Goal: Task Accomplishment & Management: Complete application form

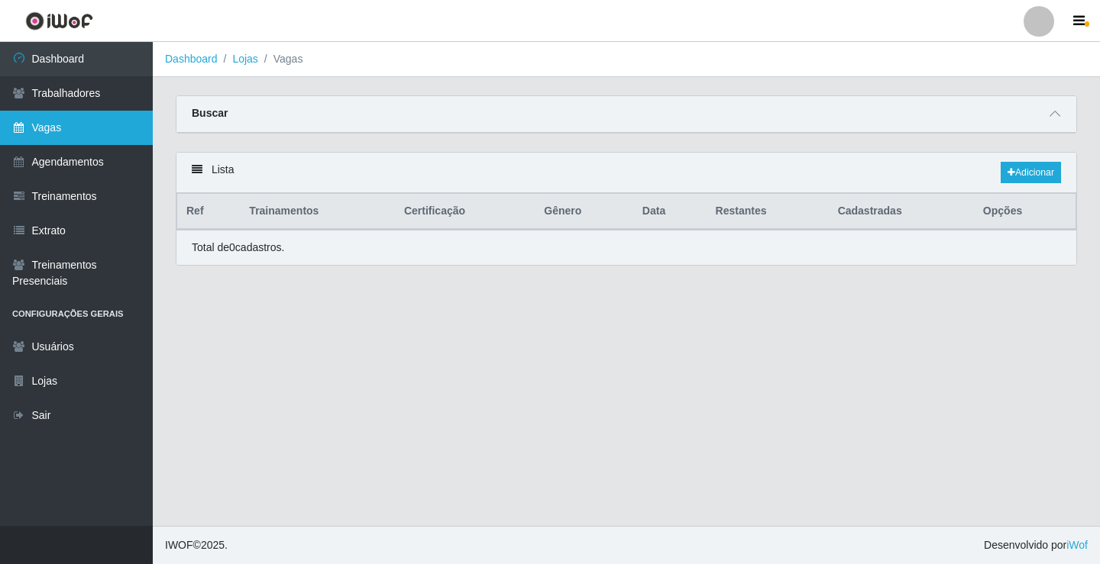
click at [76, 134] on link "Vagas" at bounding box center [76, 128] width 153 height 34
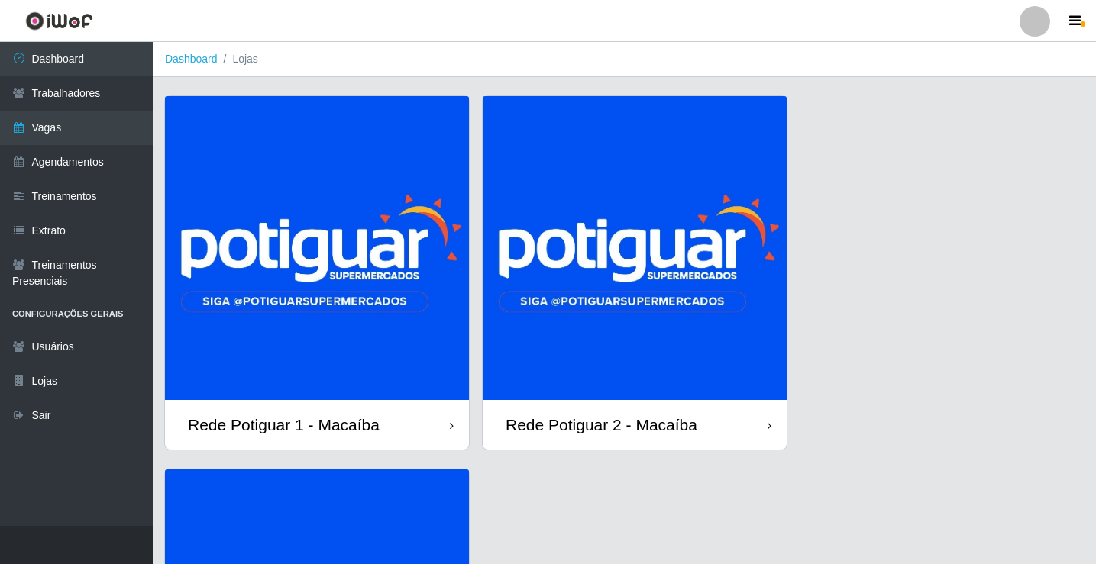
click at [581, 319] on img at bounding box center [635, 248] width 304 height 304
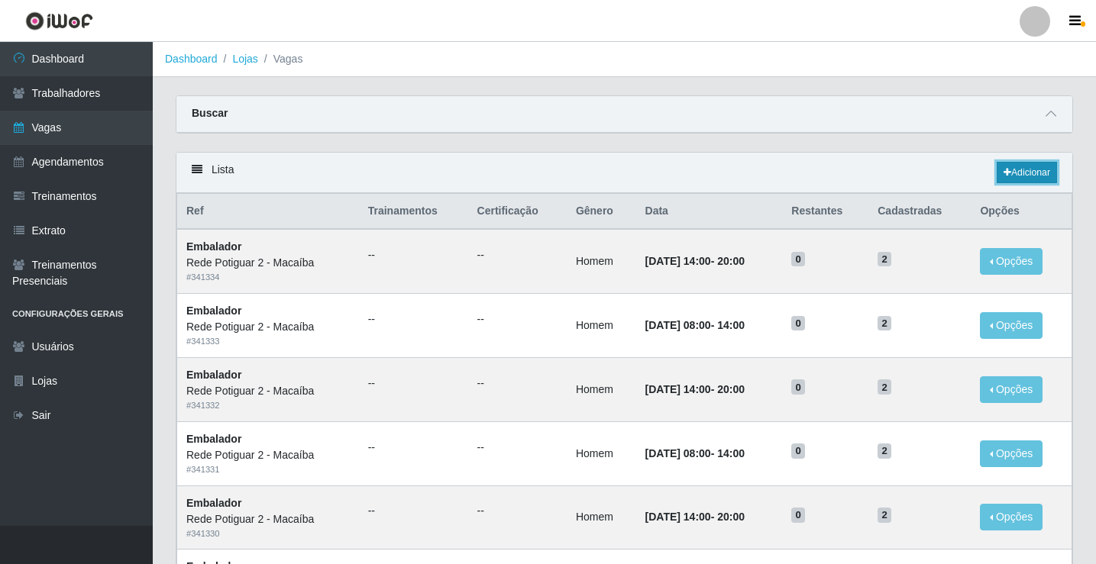
click at [1034, 173] on link "Adicionar" at bounding box center [1027, 172] width 60 height 21
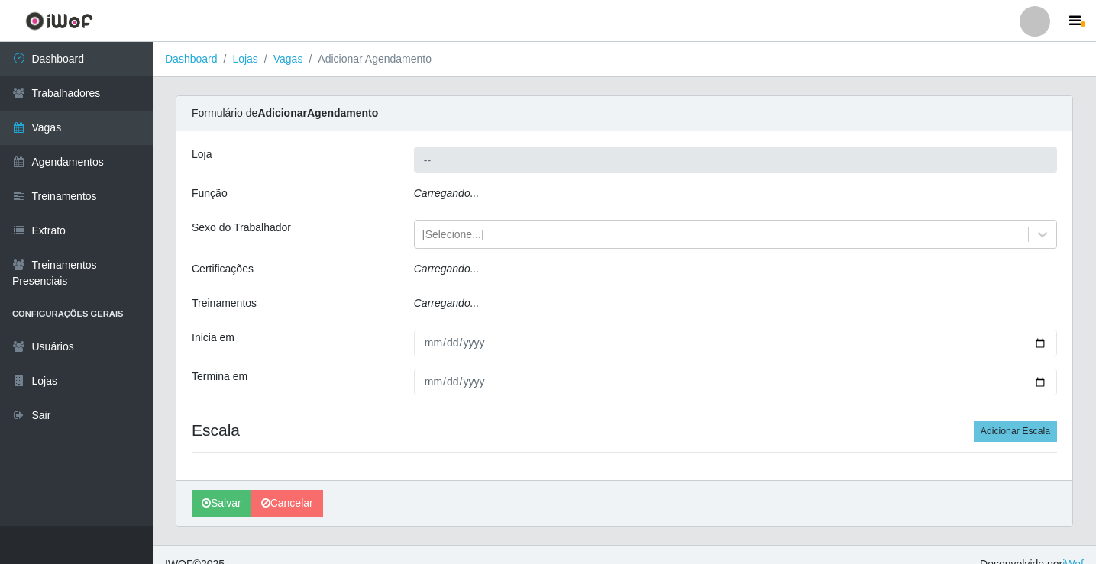
type input "Rede Potiguar 2 - Macaíba"
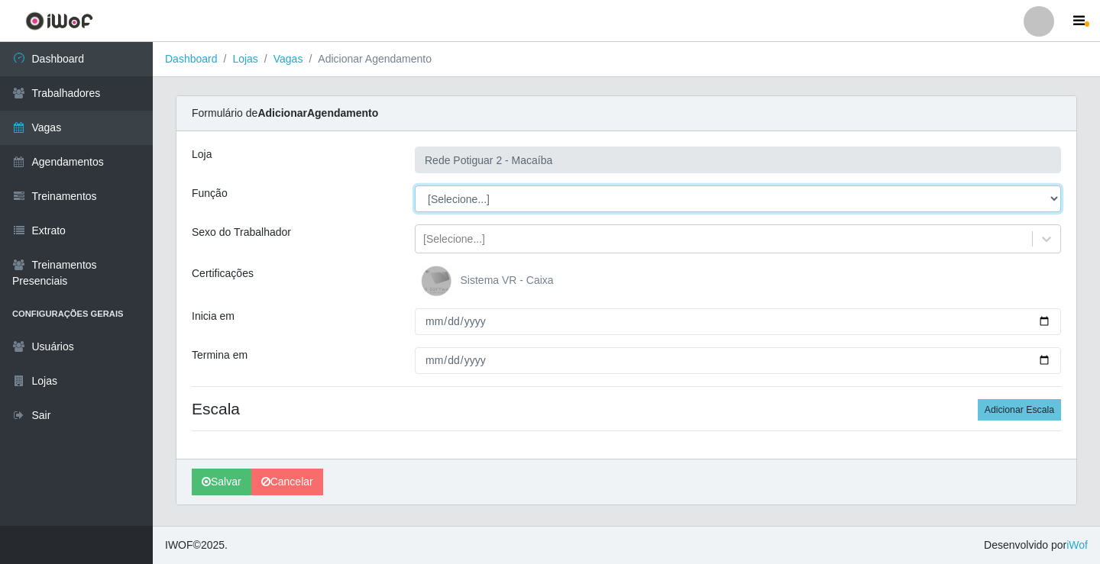
click at [464, 197] on select "[Selecione...] ASG ASG + ASG ++ Auxiliar de Estoque Balconista Embalador Reposi…" at bounding box center [738, 199] width 646 height 27
select select "16"
click at [415, 186] on select "[Selecione...] ASG ASG + ASG ++ Auxiliar de Estoque Balconista Embalador Reposi…" at bounding box center [738, 199] width 646 height 27
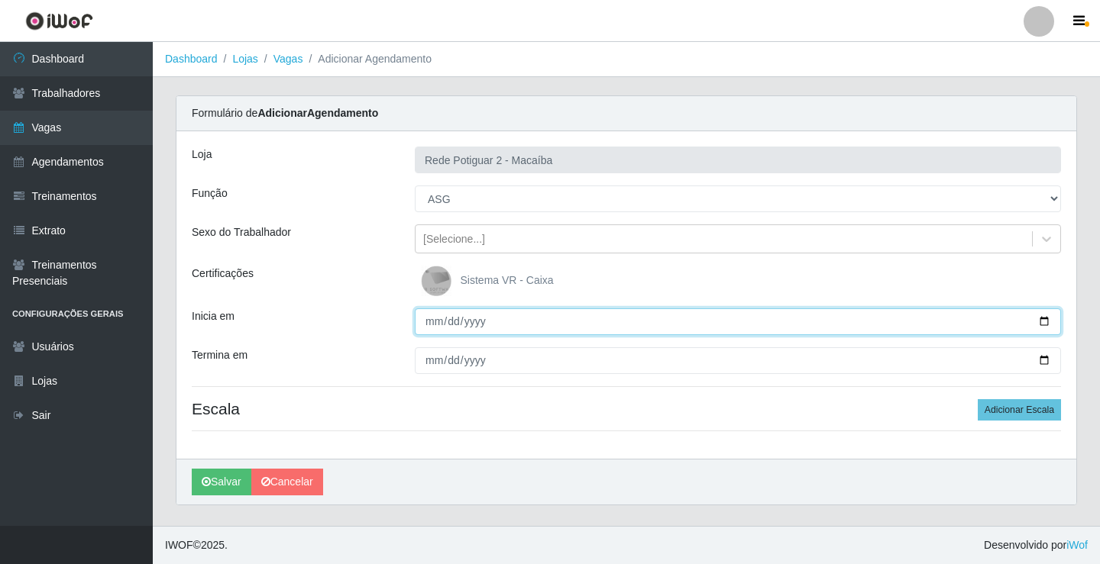
click at [435, 315] on input "Inicia em" at bounding box center [738, 322] width 646 height 27
type input "[DATE]"
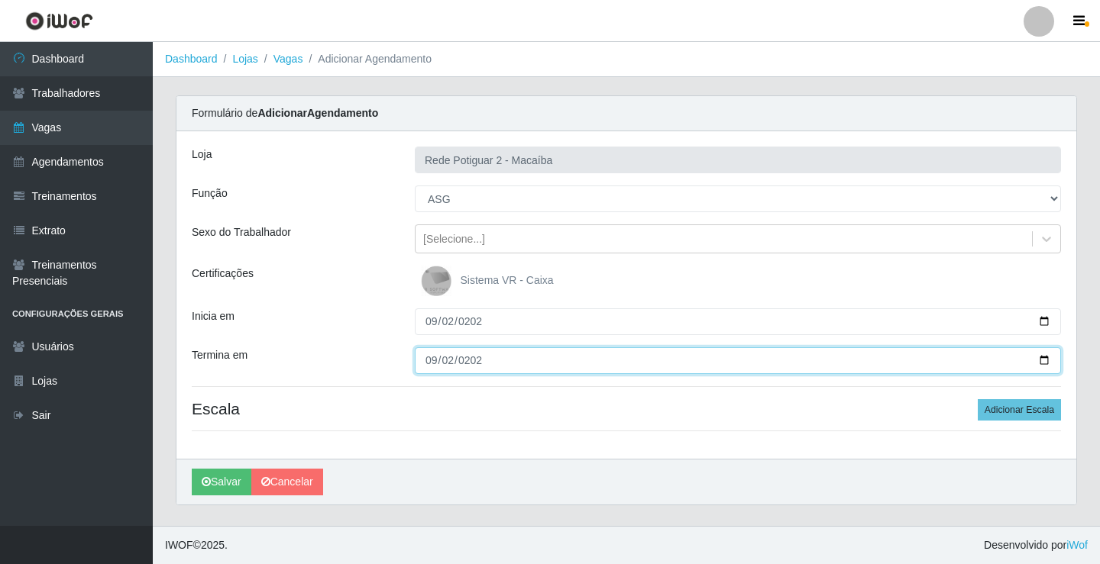
type input "[DATE]"
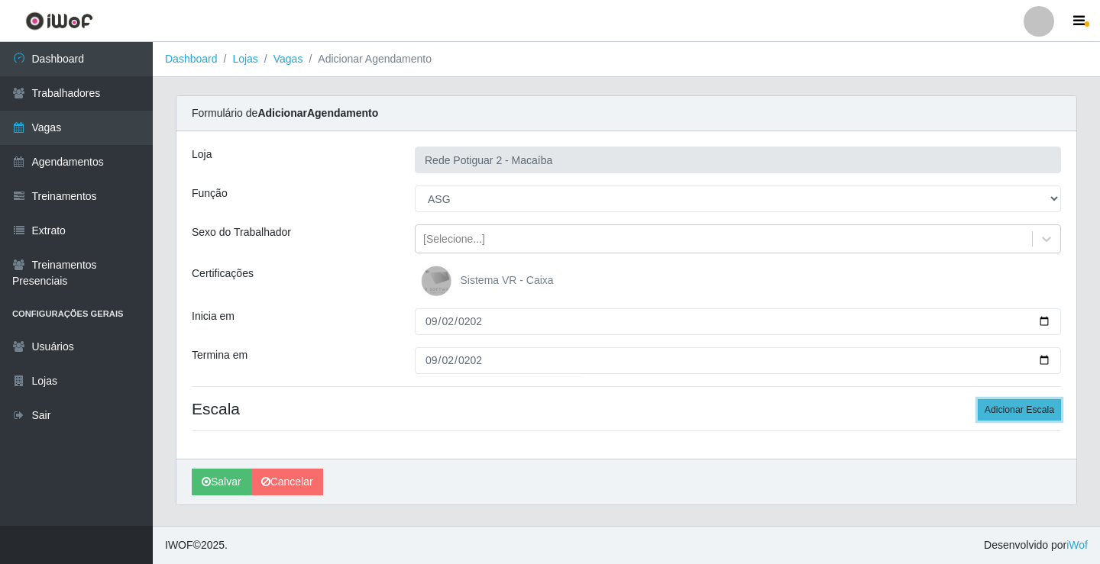
click at [1045, 415] on button "Adicionar Escala" at bounding box center [1018, 409] width 83 height 21
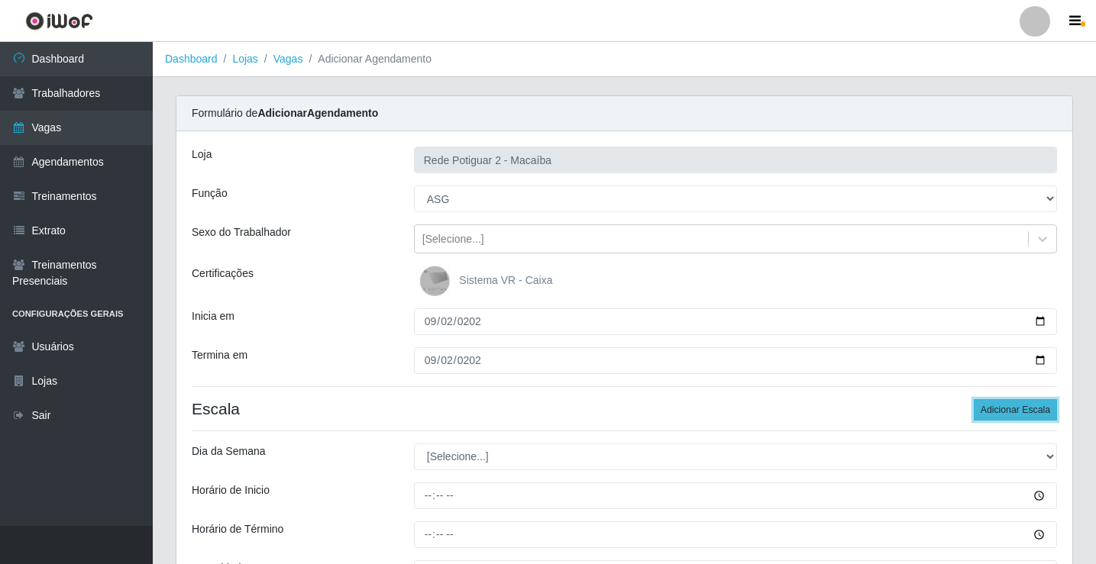
click at [1045, 415] on button "Adicionar Escala" at bounding box center [1015, 409] width 83 height 21
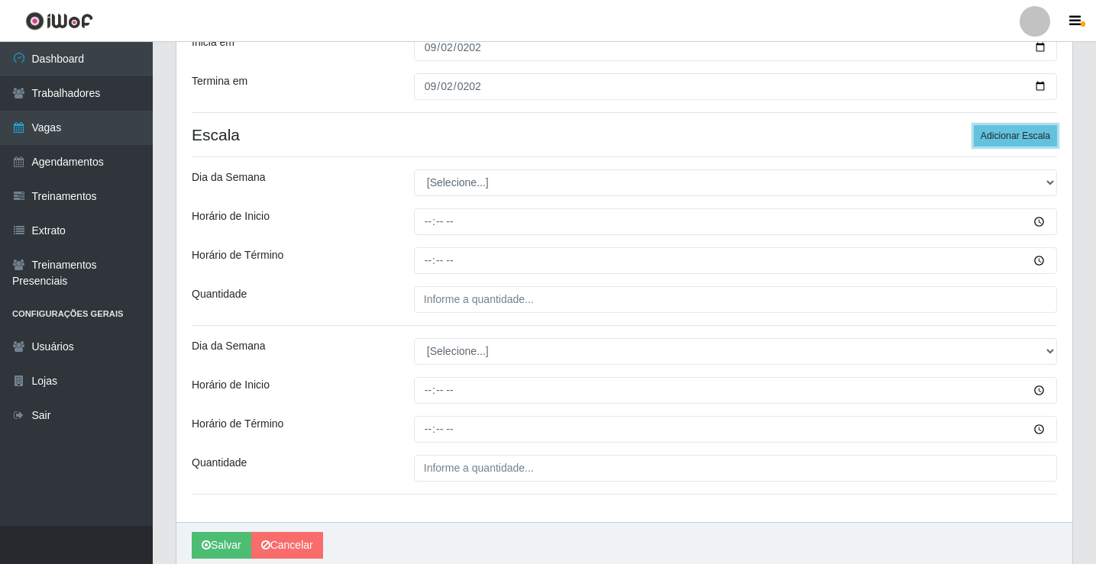
scroll to position [305, 0]
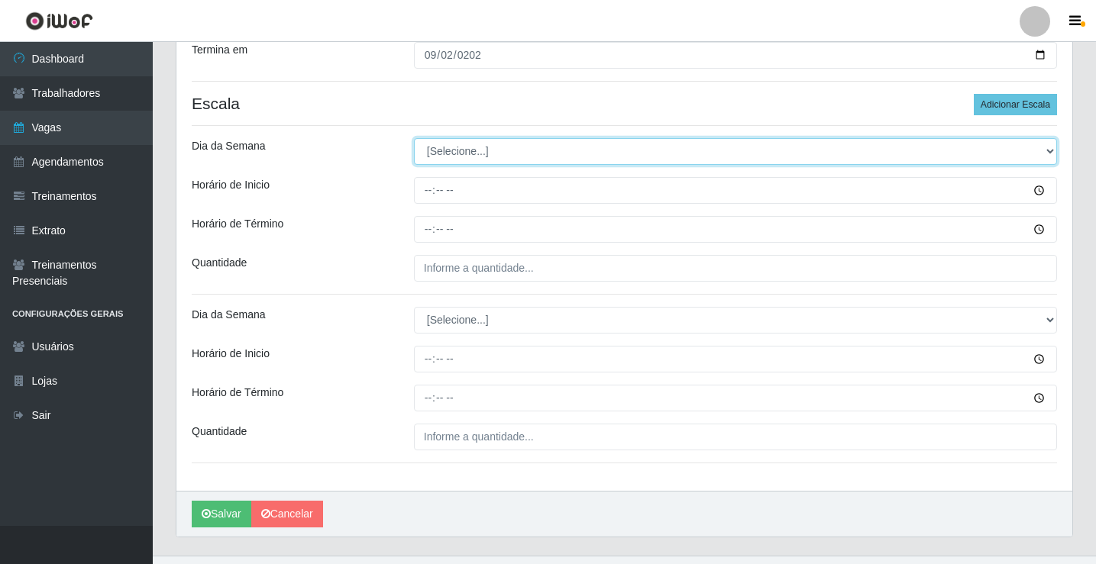
click at [469, 156] on select "[Selecione...] Segunda Terça Quarta Quinta Sexta Sábado Domingo" at bounding box center [735, 151] width 643 height 27
select select "2"
click at [414, 138] on select "[Selecione...] Segunda Terça Quarta Quinta Sexta Sábado Domingo" at bounding box center [735, 151] width 643 height 27
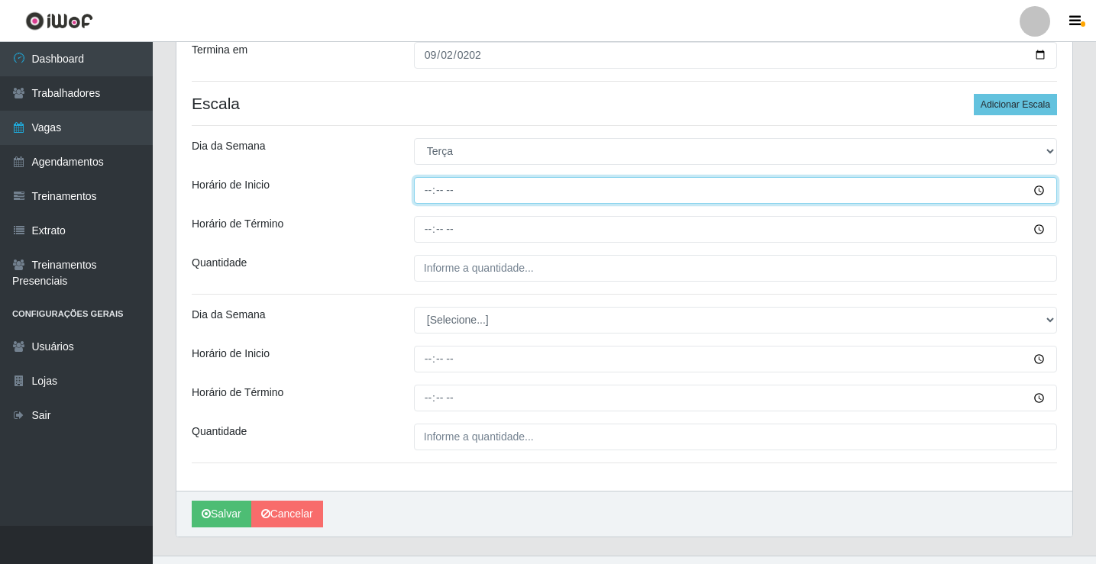
click at [428, 195] on input "Horário de Inicio" at bounding box center [735, 190] width 643 height 27
type input "14:00"
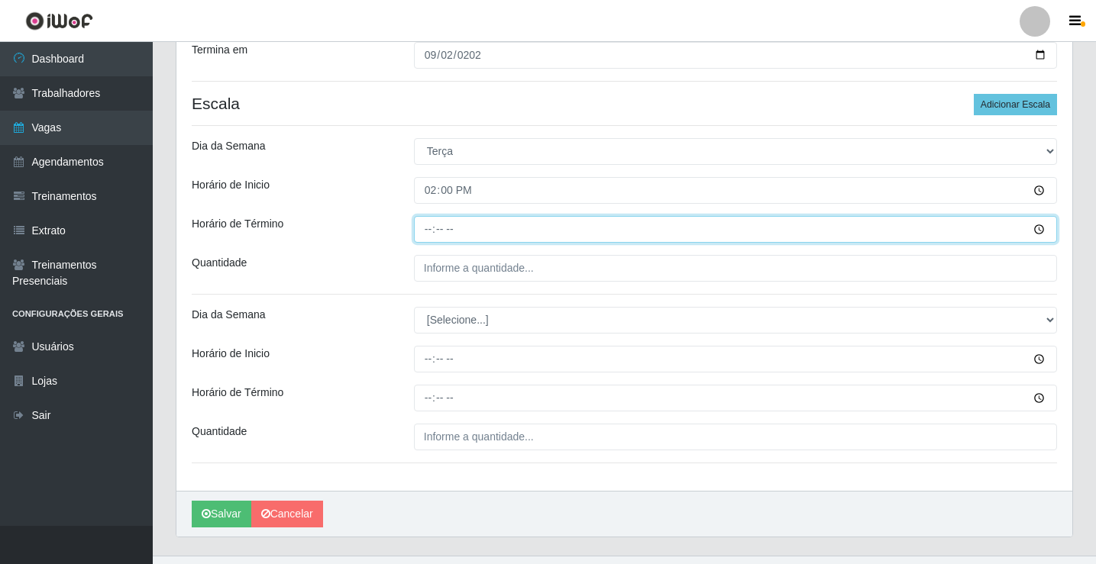
type input "20:00"
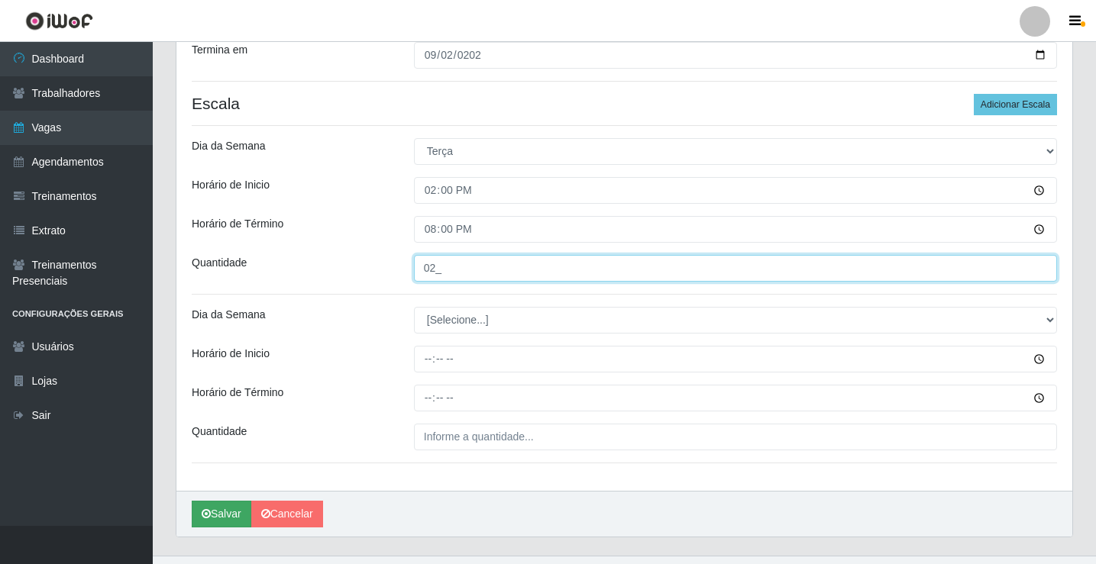
type input "02_"
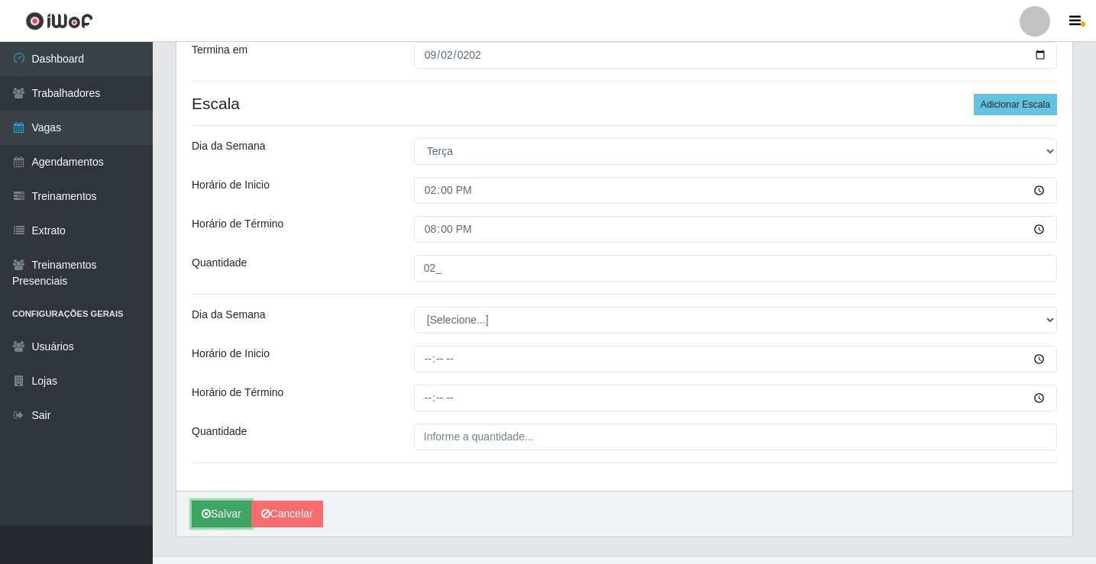
click at [210, 519] on icon "submit" at bounding box center [206, 514] width 9 height 11
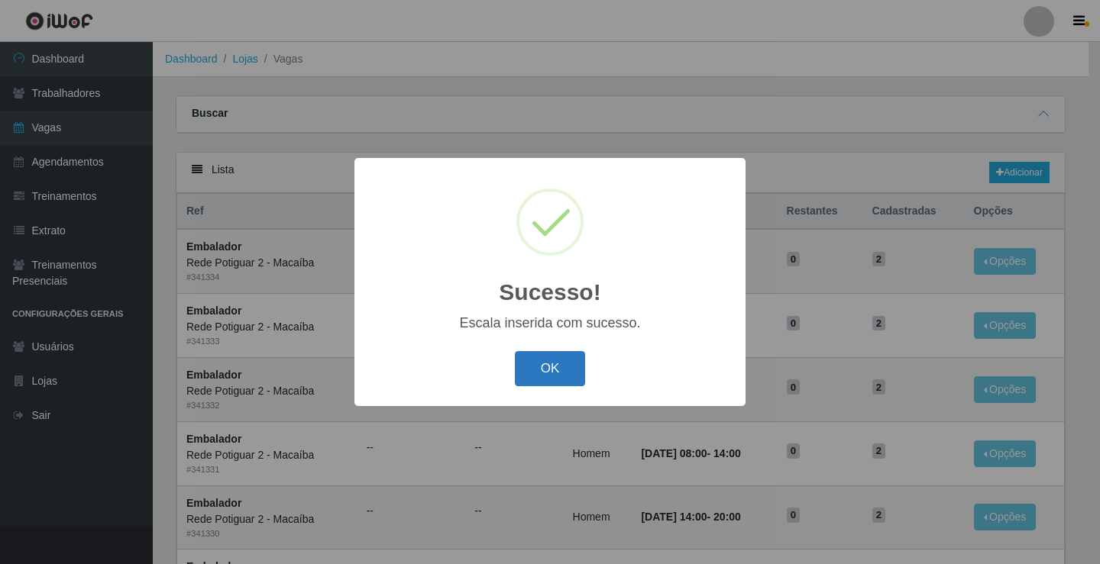
click at [541, 373] on button "OK" at bounding box center [550, 369] width 71 height 36
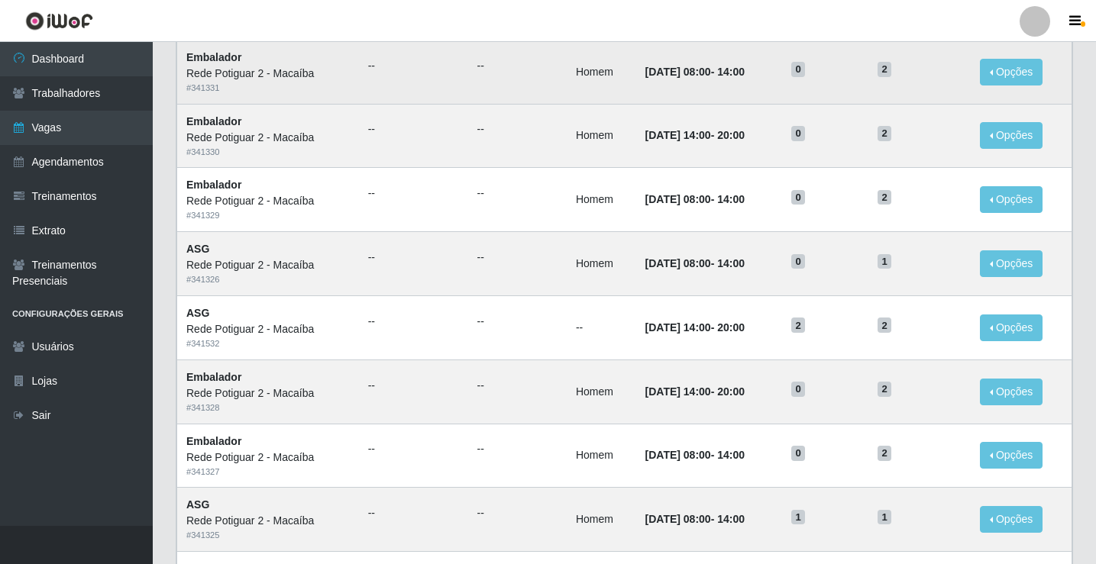
scroll to position [458, 0]
